Goal: Transaction & Acquisition: Subscribe to service/newsletter

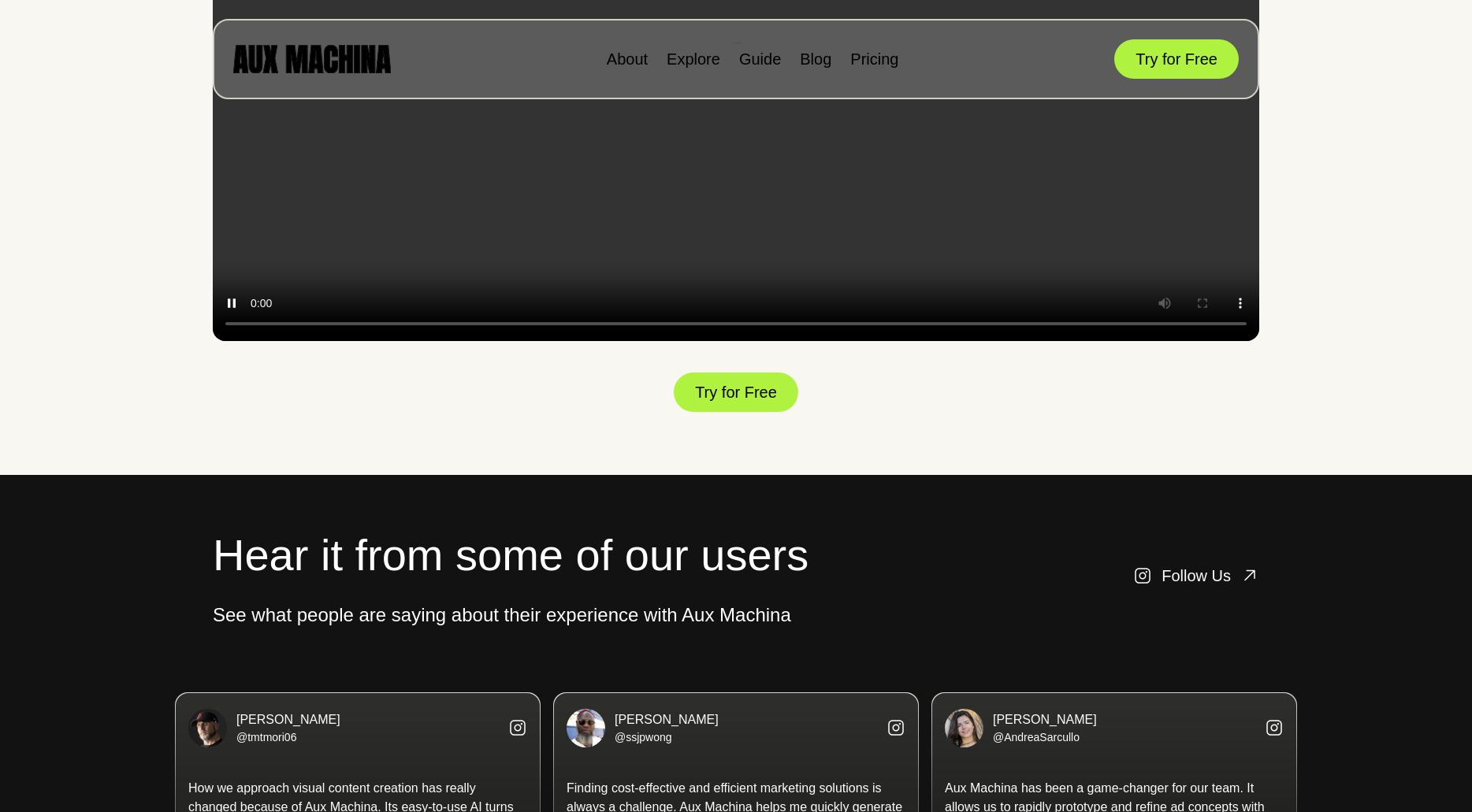
scroll to position [2771, 0]
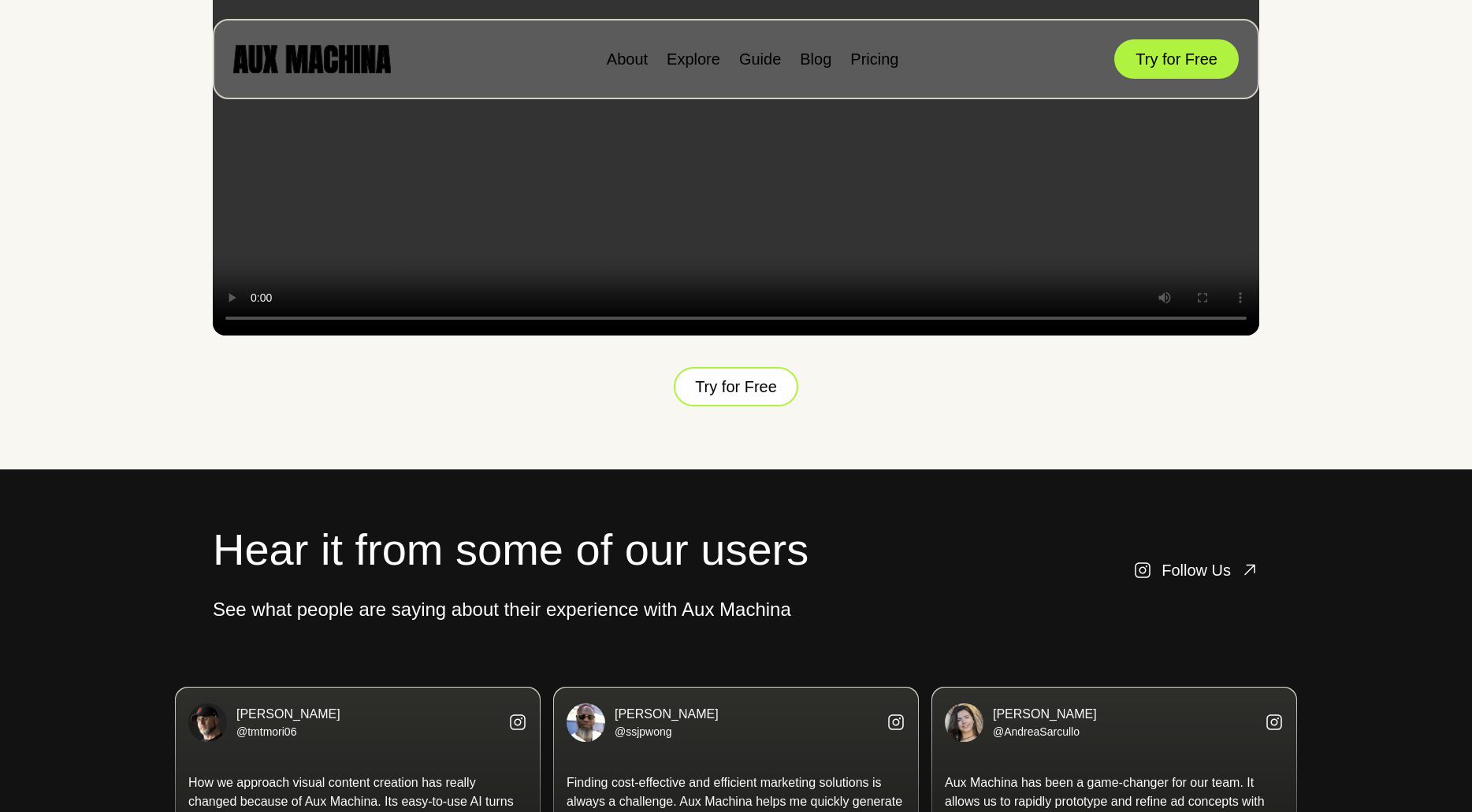
click at [747, 407] on button "Try for Free" at bounding box center [736, 387] width 125 height 40
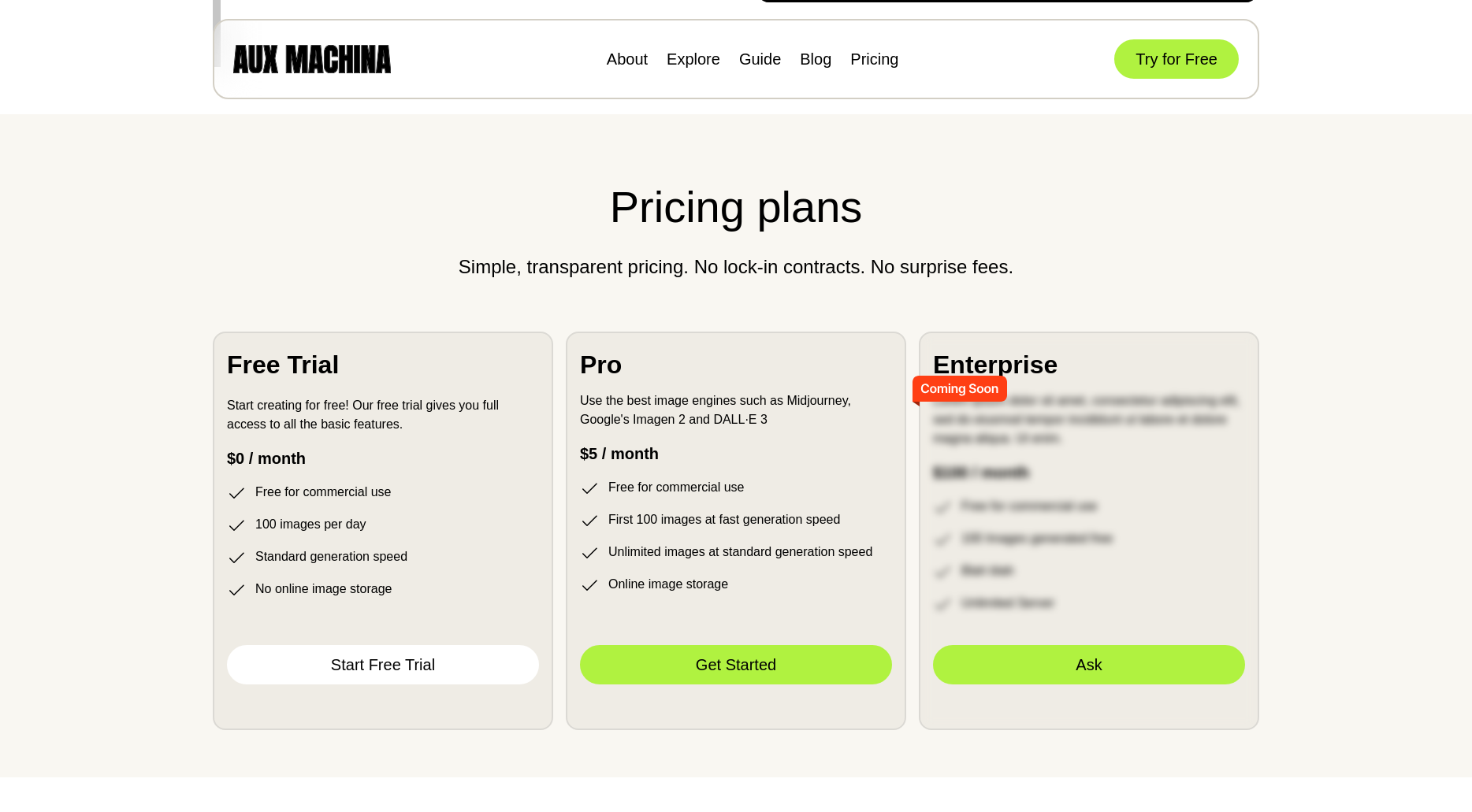
scroll to position [4242, 0]
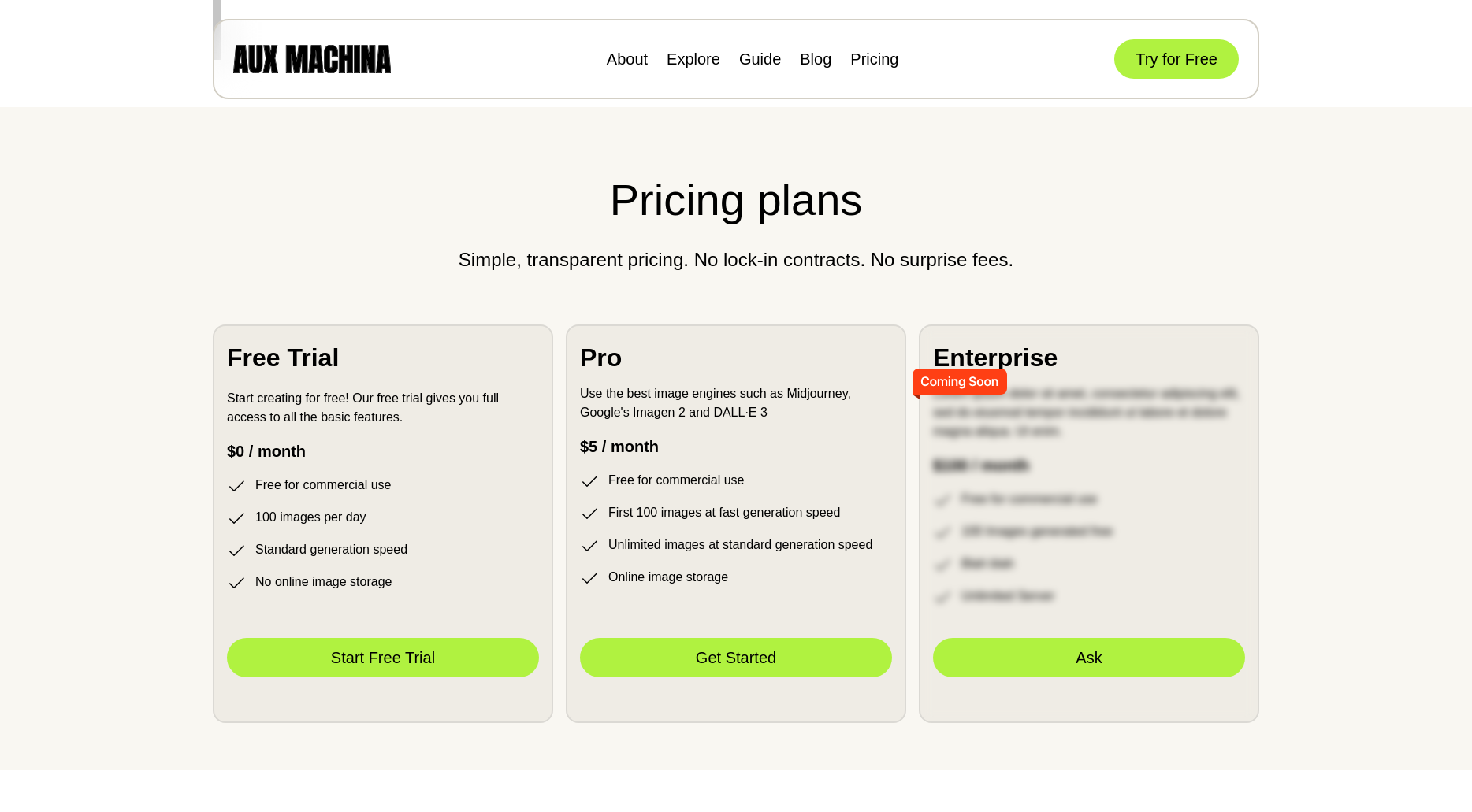
click at [491, 678] on button "Start Free Trial" at bounding box center [382, 658] width 312 height 40
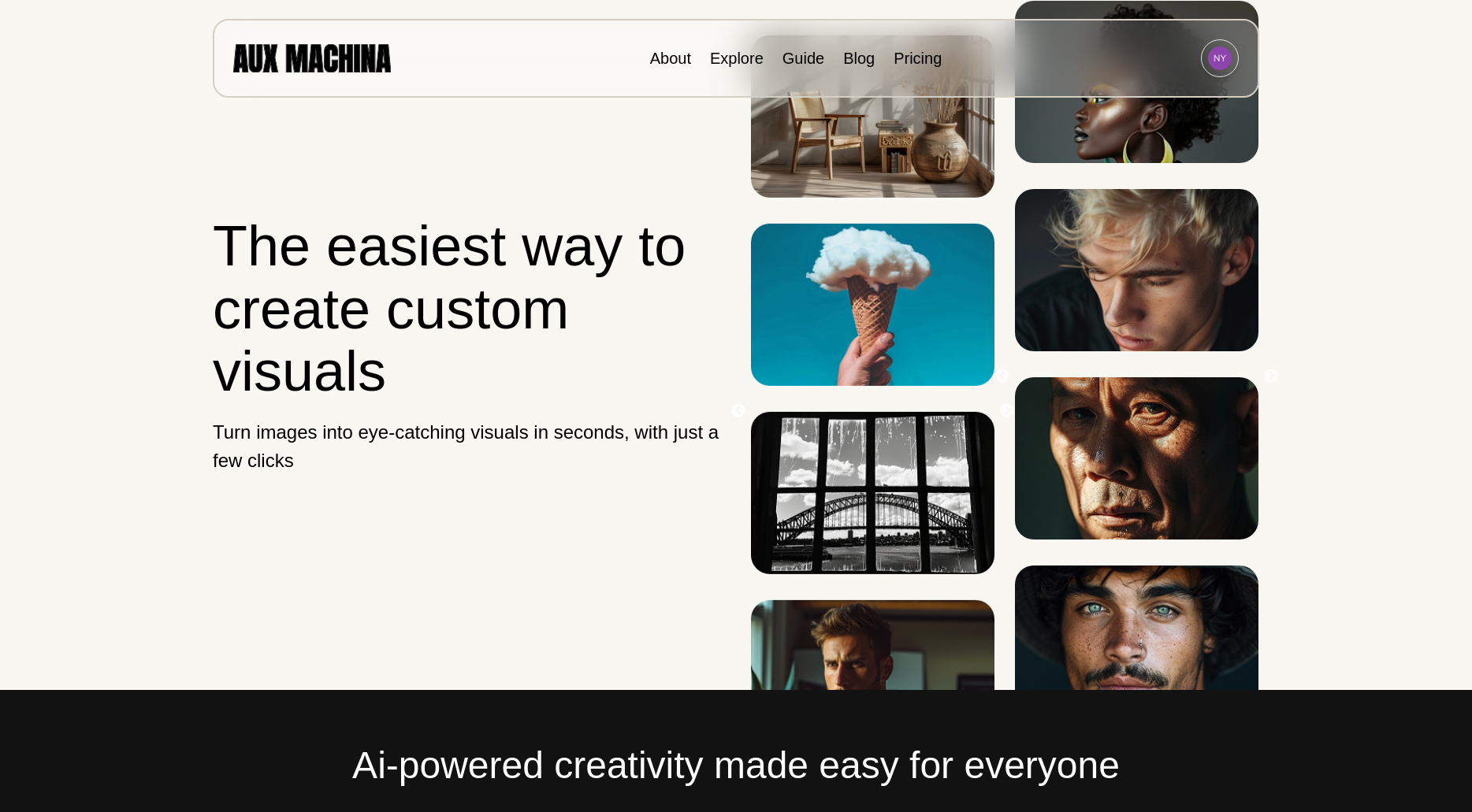
click at [1223, 63] on img at bounding box center [1220, 58] width 24 height 24
